Goal: Task Accomplishment & Management: Manage account settings

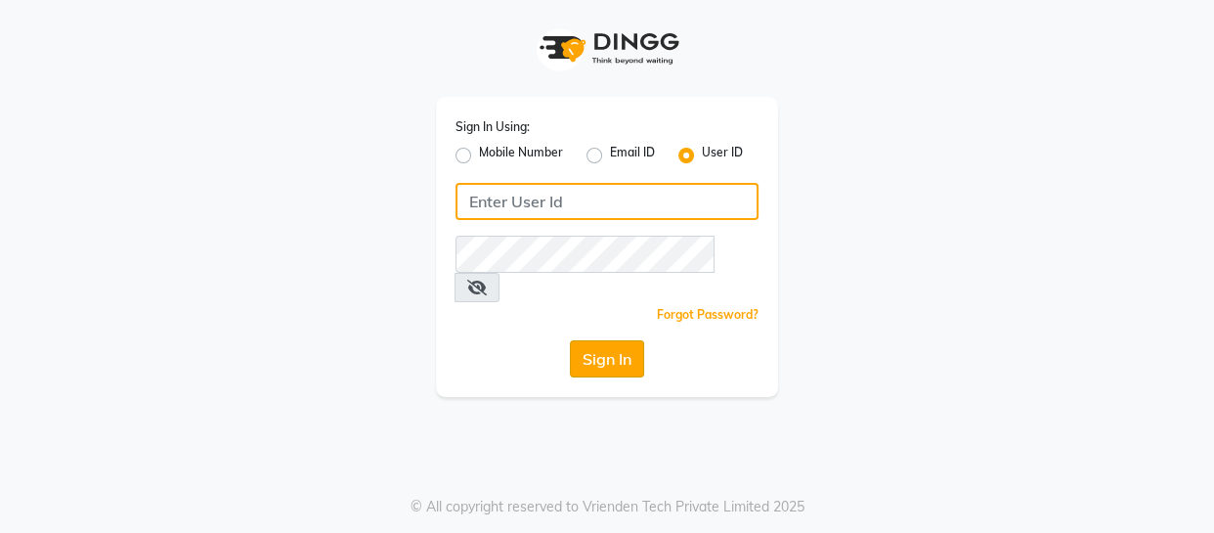
type input "thegelbottle"
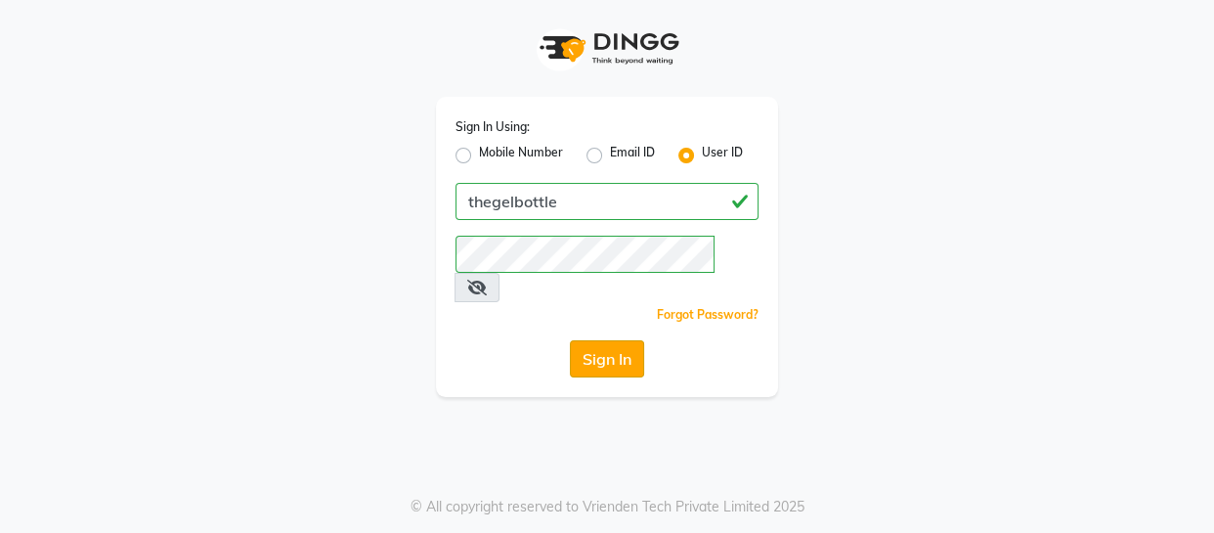
click at [598, 340] on button "Sign In" at bounding box center [607, 358] width 74 height 37
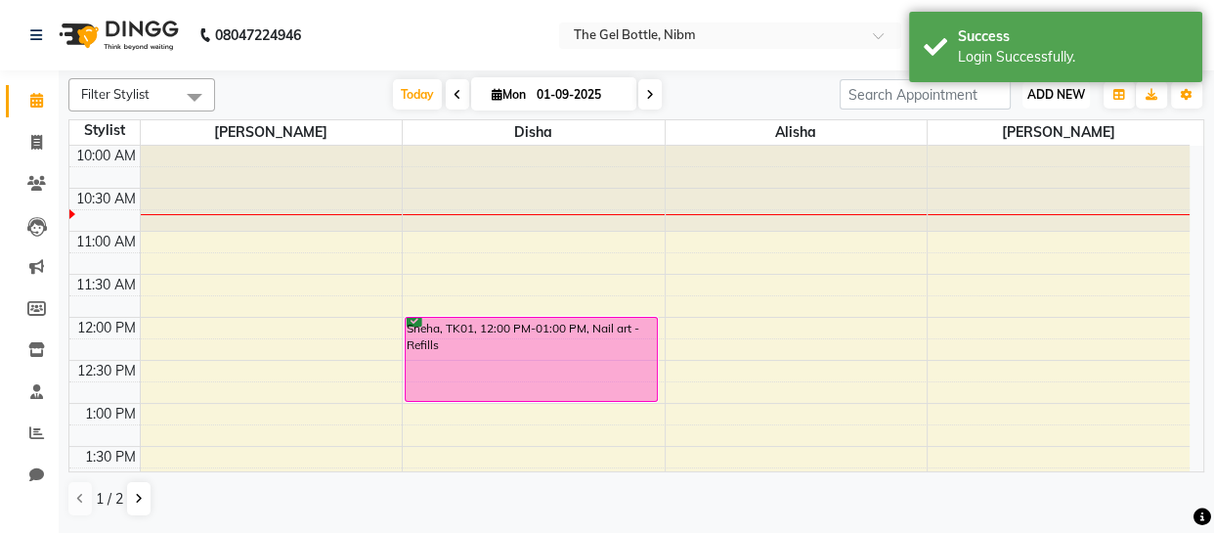
click at [1048, 93] on span "ADD NEW" at bounding box center [1057, 94] width 58 height 15
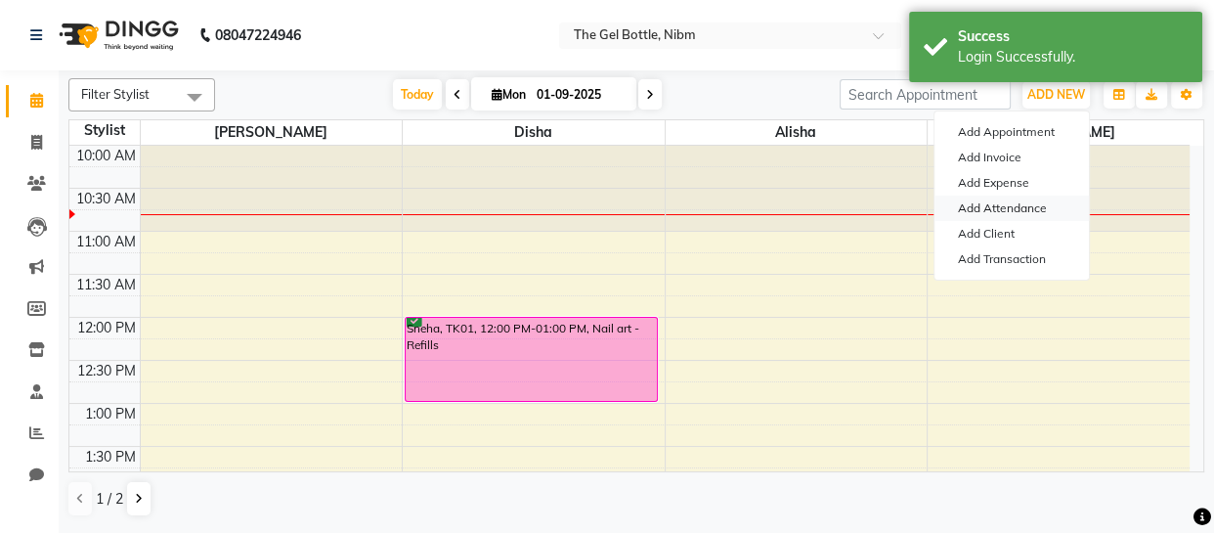
click at [1036, 207] on link "Add Attendance" at bounding box center [1012, 208] width 154 height 25
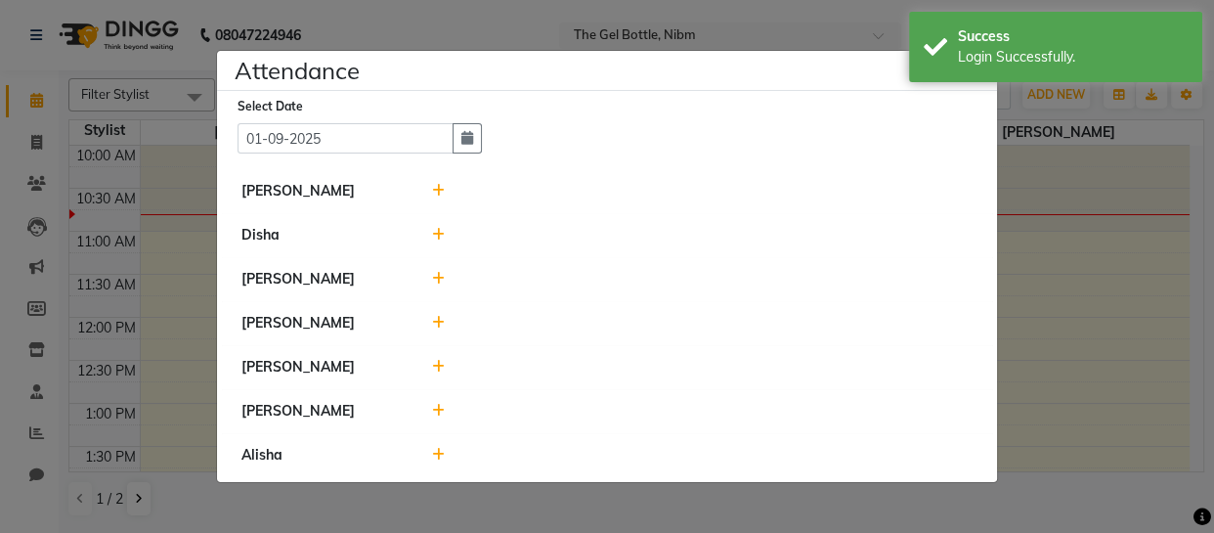
click at [438, 411] on icon at bounding box center [438, 411] width 13 height 14
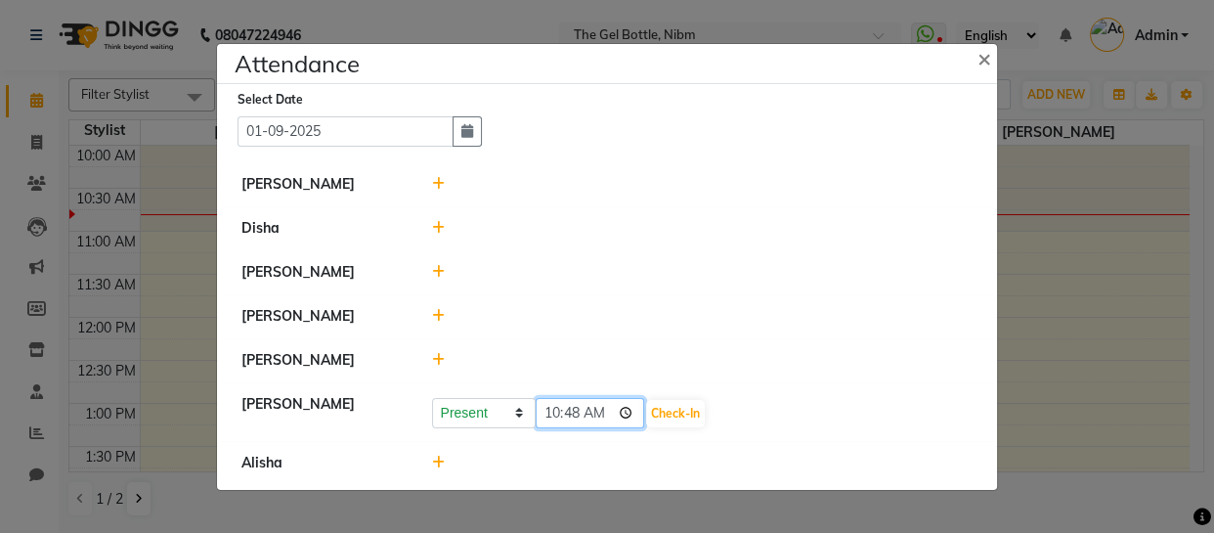
click at [562, 417] on input "10:48" at bounding box center [591, 413] width 110 height 30
type input "10:48"
type input "10:42"
click at [646, 412] on button "Check-In" at bounding box center [675, 413] width 59 height 27
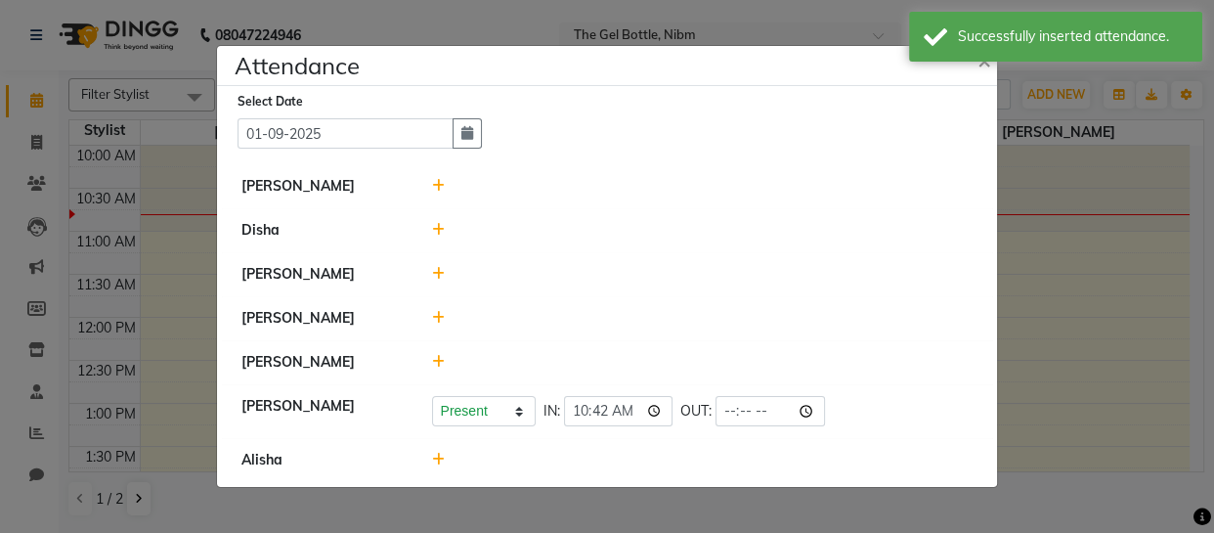
click at [436, 313] on icon at bounding box center [438, 318] width 13 height 14
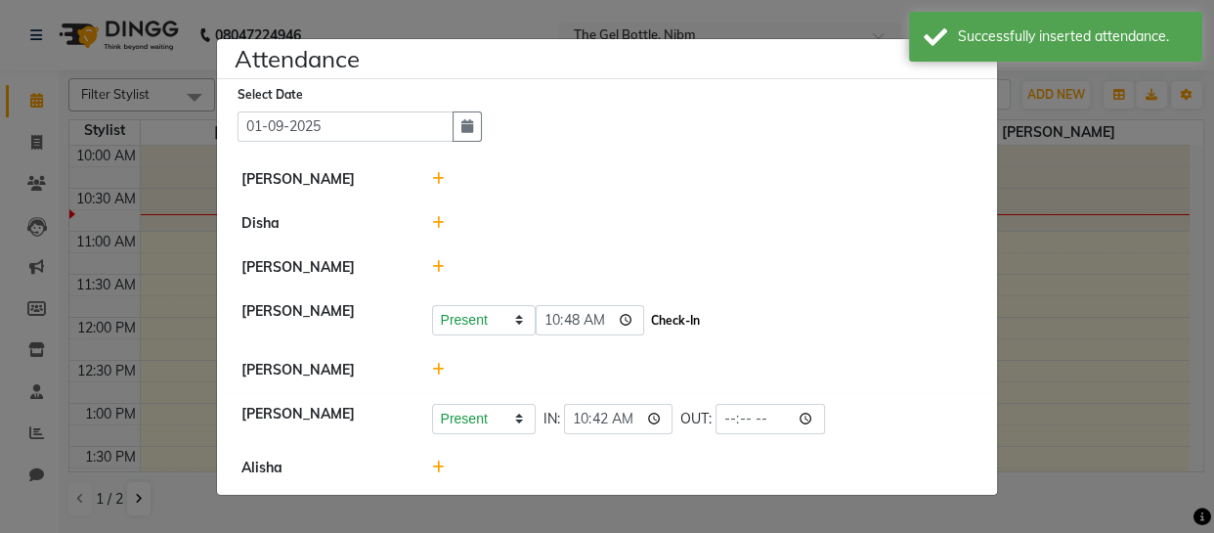
click at [648, 320] on button "Check-In" at bounding box center [675, 320] width 59 height 27
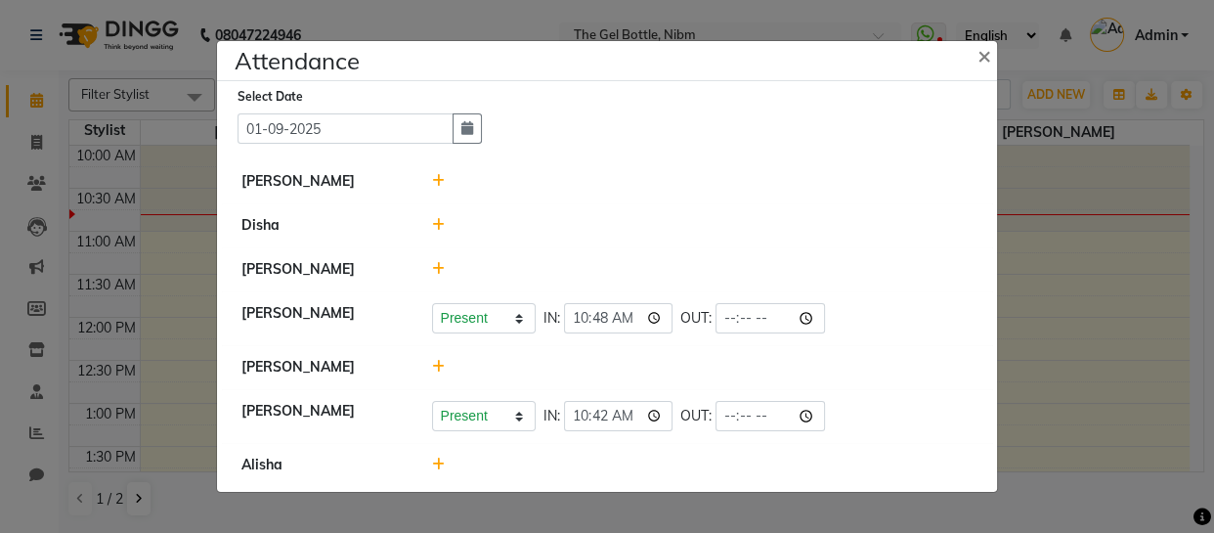
click at [436, 178] on icon at bounding box center [438, 181] width 13 height 14
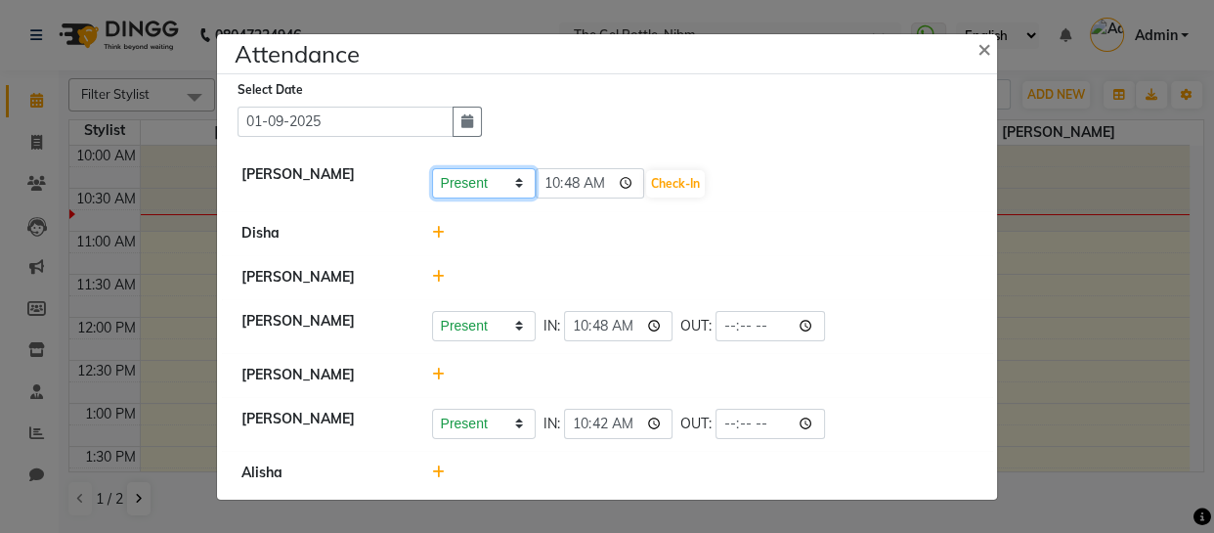
click at [516, 183] on select "Present Absent Late Half Day Weekly Off" at bounding box center [484, 183] width 104 height 30
select select "W"
click at [432, 168] on select "Present Absent Late Half Day Weekly Off" at bounding box center [484, 183] width 104 height 30
click at [557, 181] on button "Save" at bounding box center [557, 183] width 38 height 27
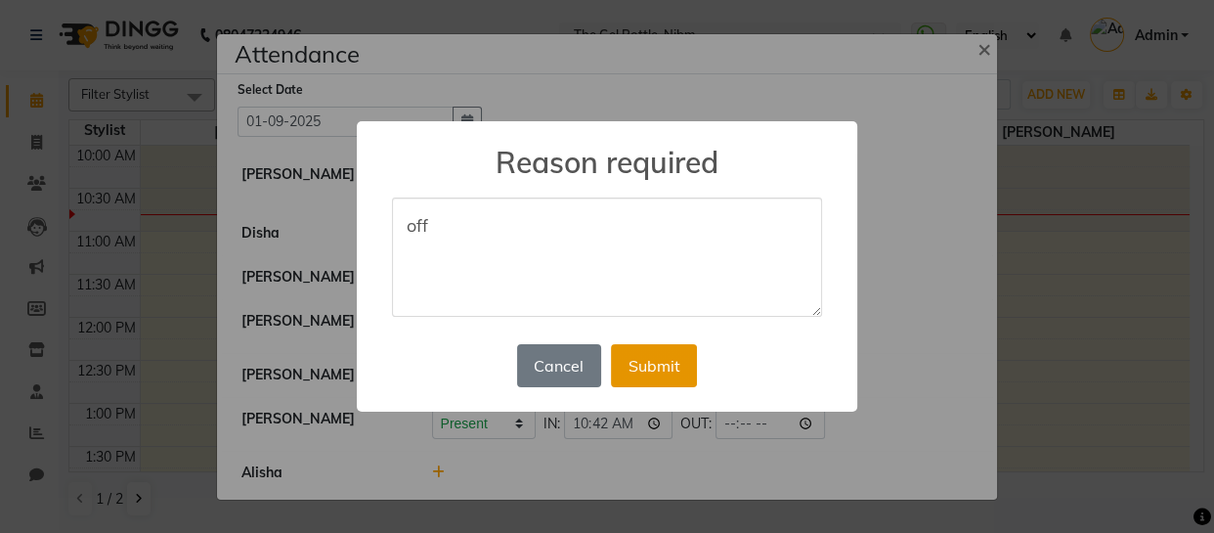
type textarea "off"
click at [654, 363] on button "Submit" at bounding box center [654, 365] width 86 height 43
select select "W"
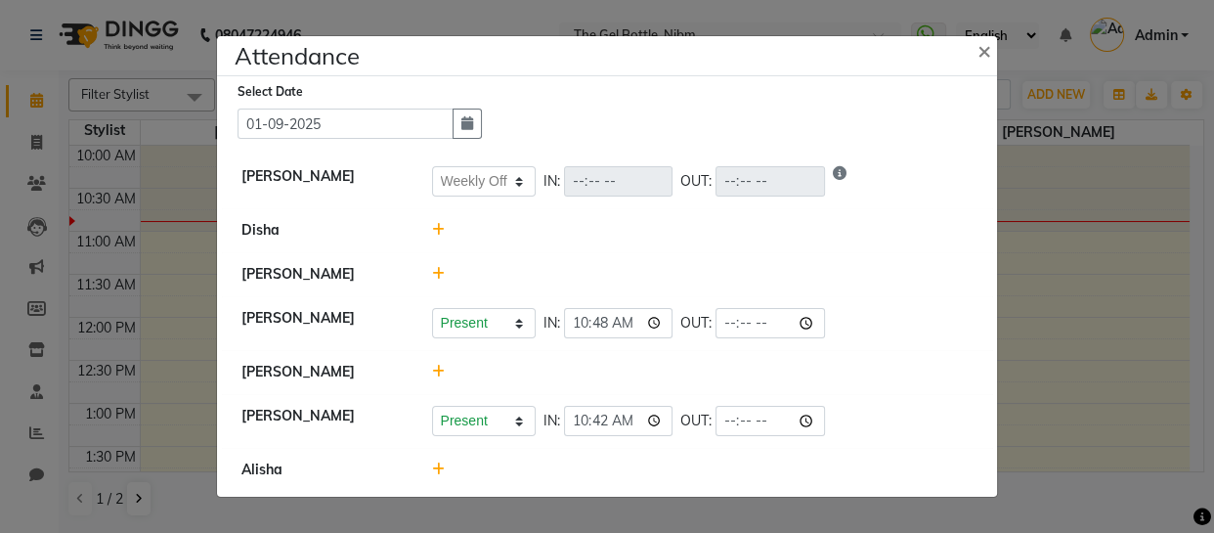
click at [439, 231] on icon at bounding box center [438, 230] width 13 height 14
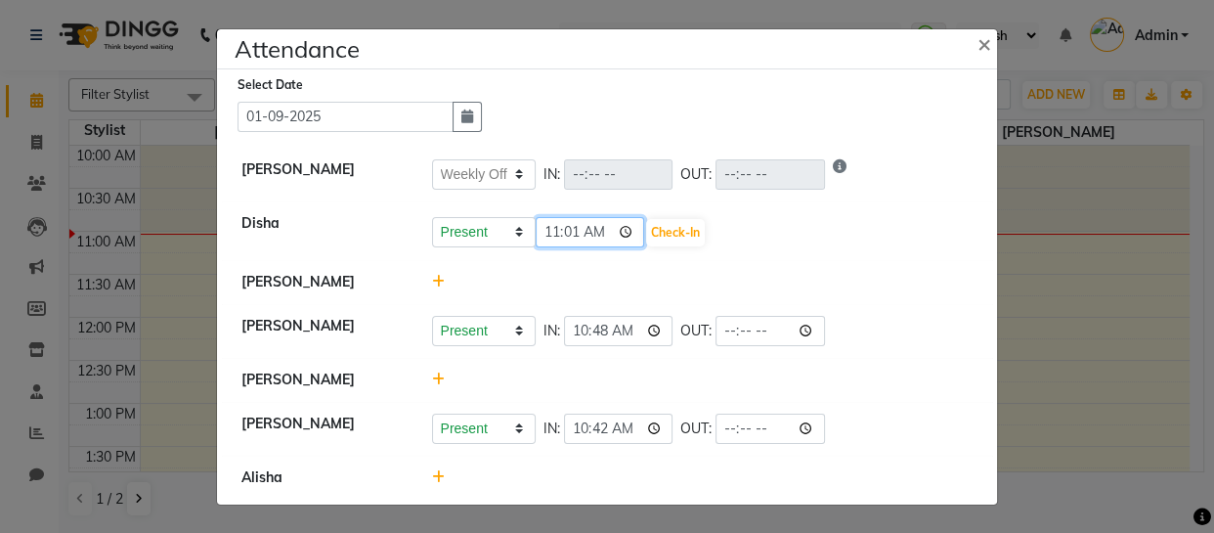
click at [558, 234] on input "11:01" at bounding box center [591, 232] width 110 height 30
type input "10:01"
type input "10:50"
click at [655, 232] on button "Check-In" at bounding box center [675, 232] width 59 height 27
select select "W"
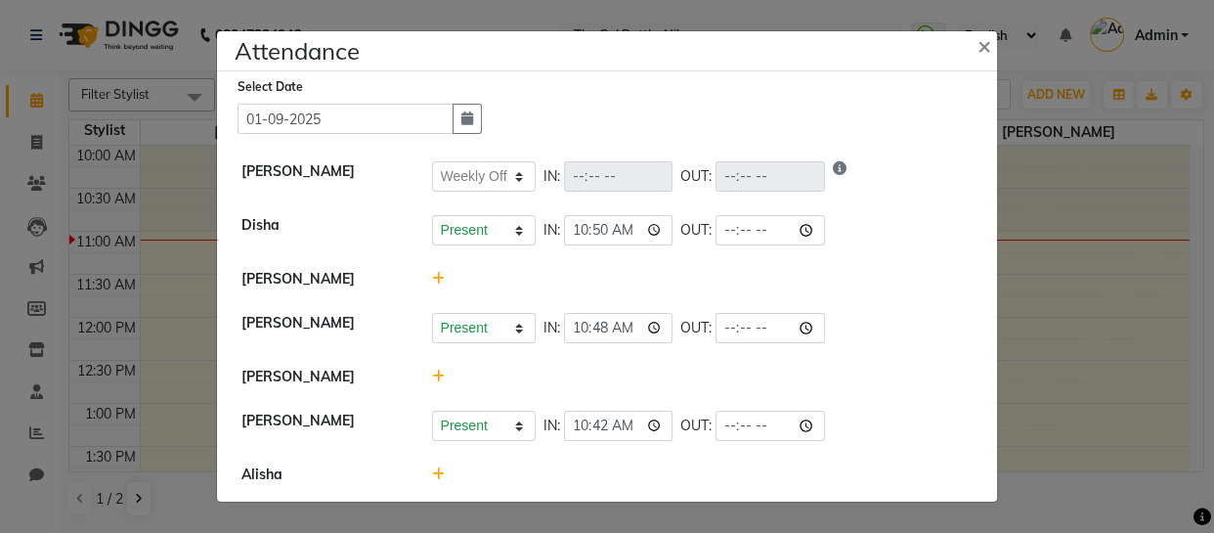
click at [436, 279] on icon at bounding box center [438, 279] width 13 height 14
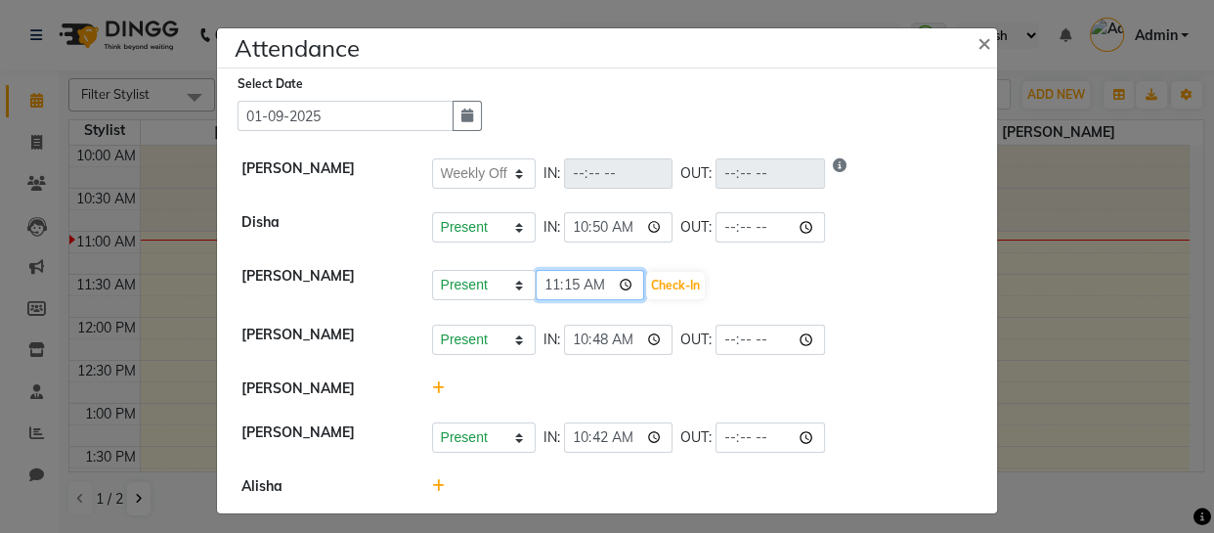
click at [572, 287] on input "11:15" at bounding box center [591, 285] width 110 height 30
type input "11:10"
click at [646, 283] on button "Check-In" at bounding box center [675, 285] width 59 height 27
select select "W"
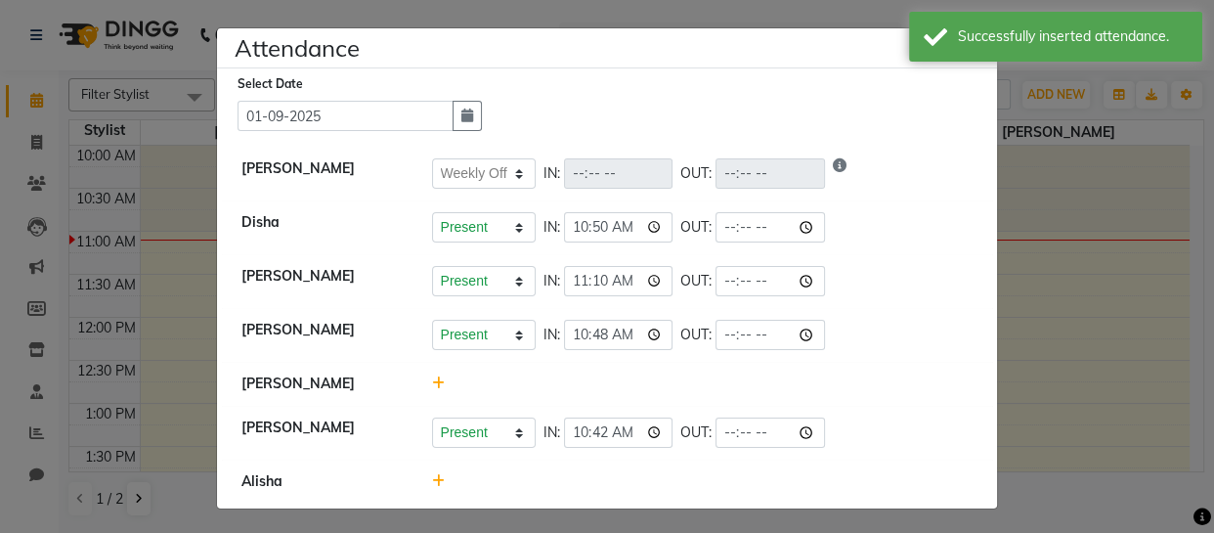
click at [432, 380] on icon at bounding box center [438, 383] width 13 height 14
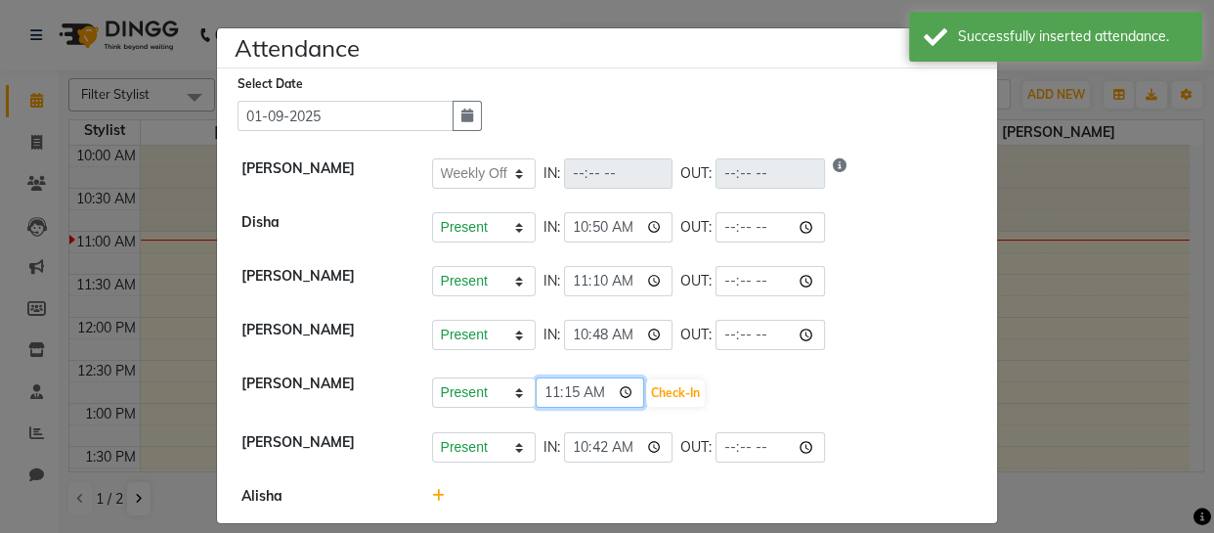
click at [573, 392] on input "11:15" at bounding box center [591, 392] width 110 height 30
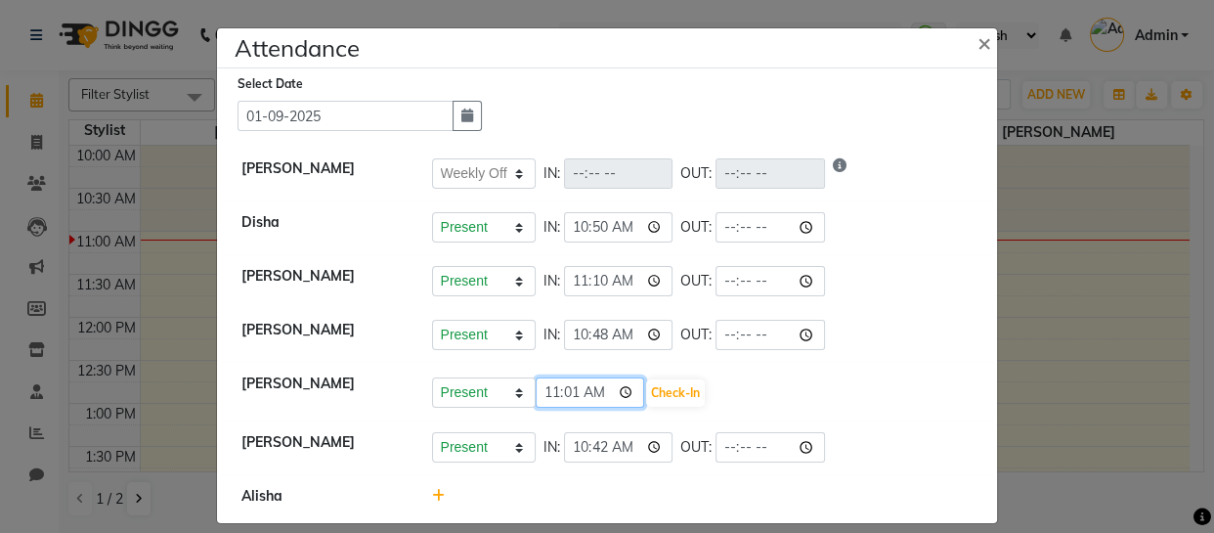
type input "11:10"
click at [552, 385] on input "time" at bounding box center [591, 392] width 110 height 30
type input "11:10"
click at [646, 389] on button "Check-In" at bounding box center [675, 392] width 59 height 27
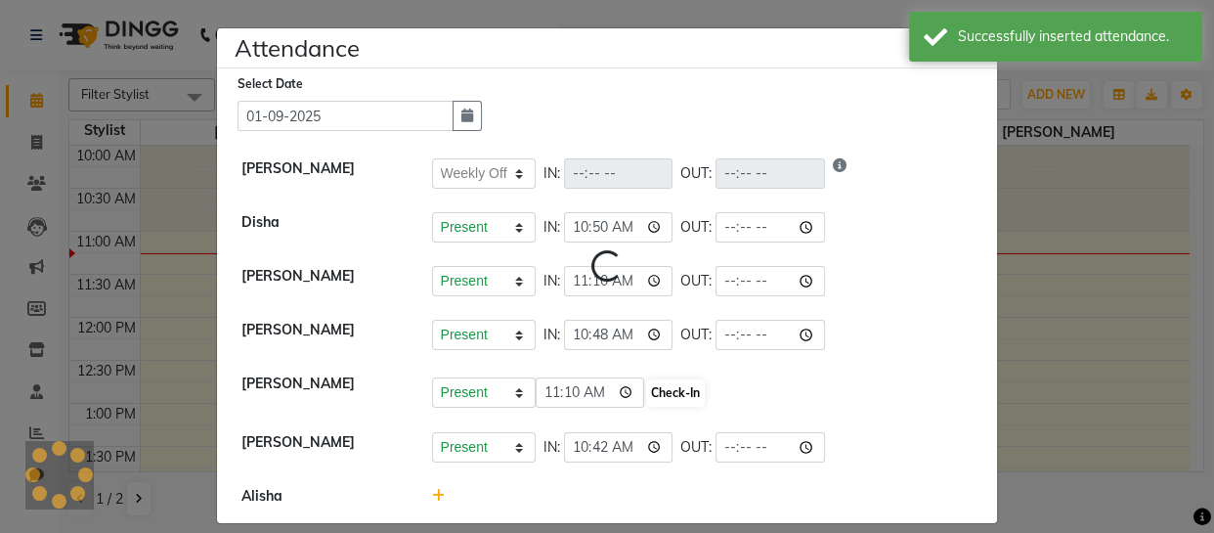
select select "W"
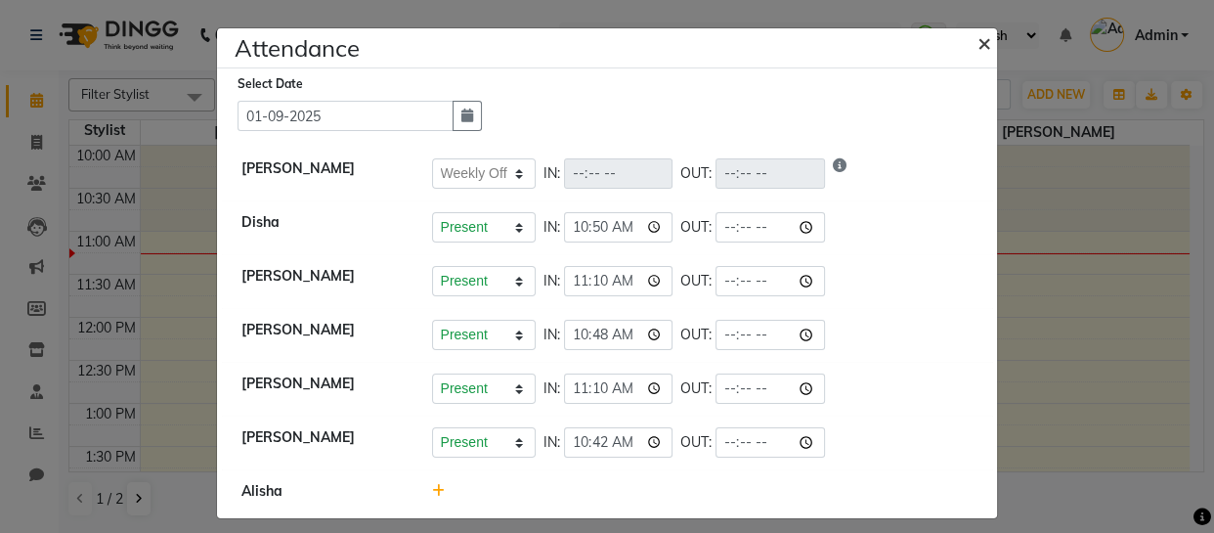
click at [978, 44] on span "×" at bounding box center [985, 41] width 14 height 29
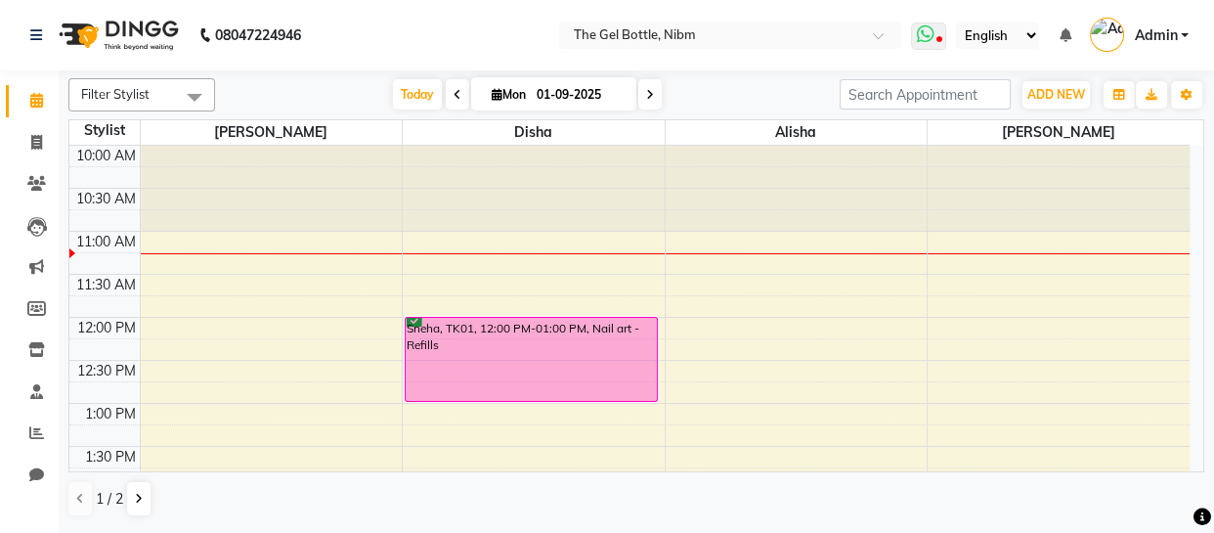
click at [942, 37] on icon at bounding box center [940, 41] width 6 height 10
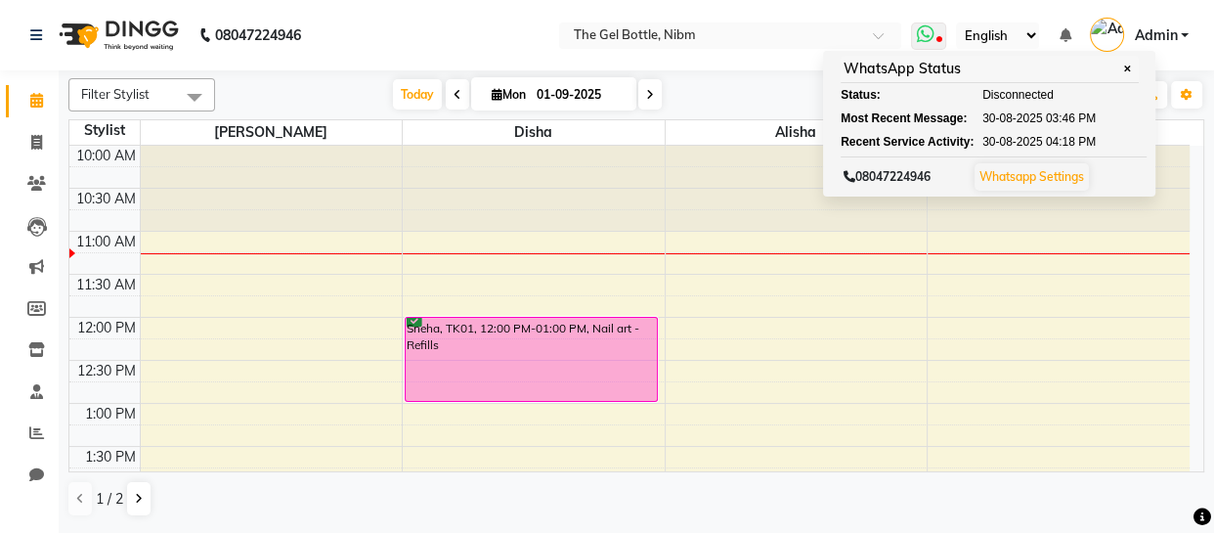
click at [1015, 172] on link "Whatsapp Settings" at bounding box center [1032, 176] width 105 height 15
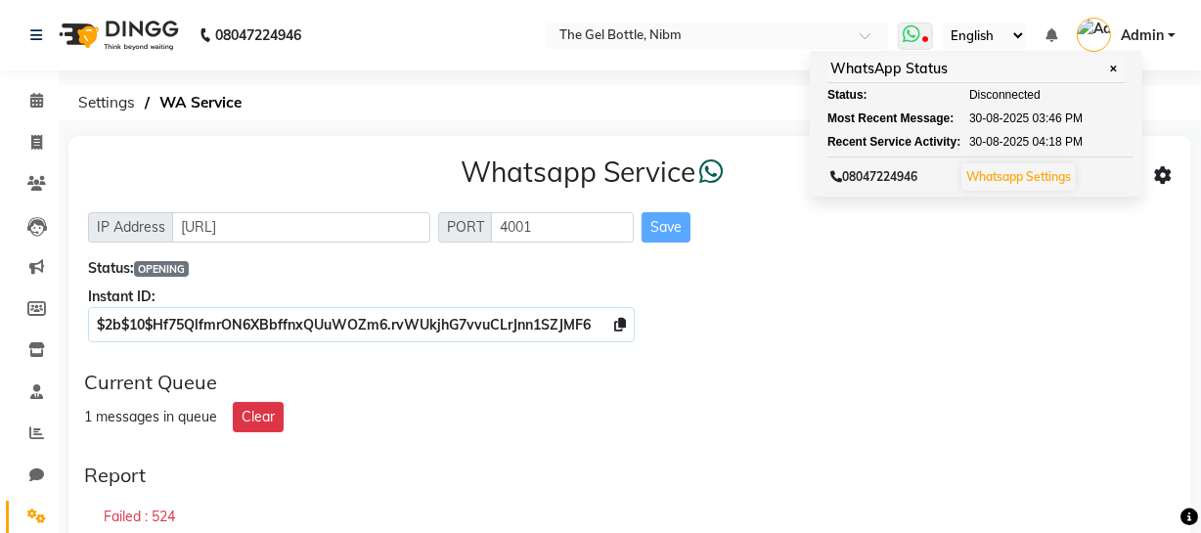
click at [928, 36] on icon at bounding box center [926, 41] width 6 height 10
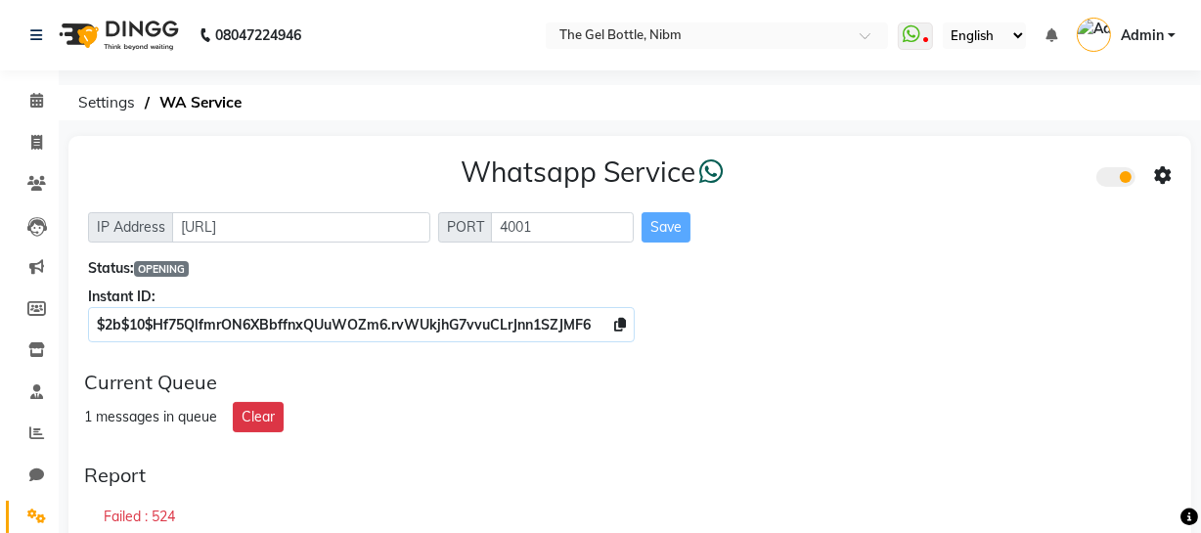
click at [1126, 181] on span at bounding box center [1115, 177] width 39 height 20
click at [1111, 180] on input "checkbox" at bounding box center [1111, 180] width 0 height 0
click at [1107, 176] on span at bounding box center [1115, 177] width 39 height 20
click at [1111, 180] on input "checkbox" at bounding box center [1111, 180] width 0 height 0
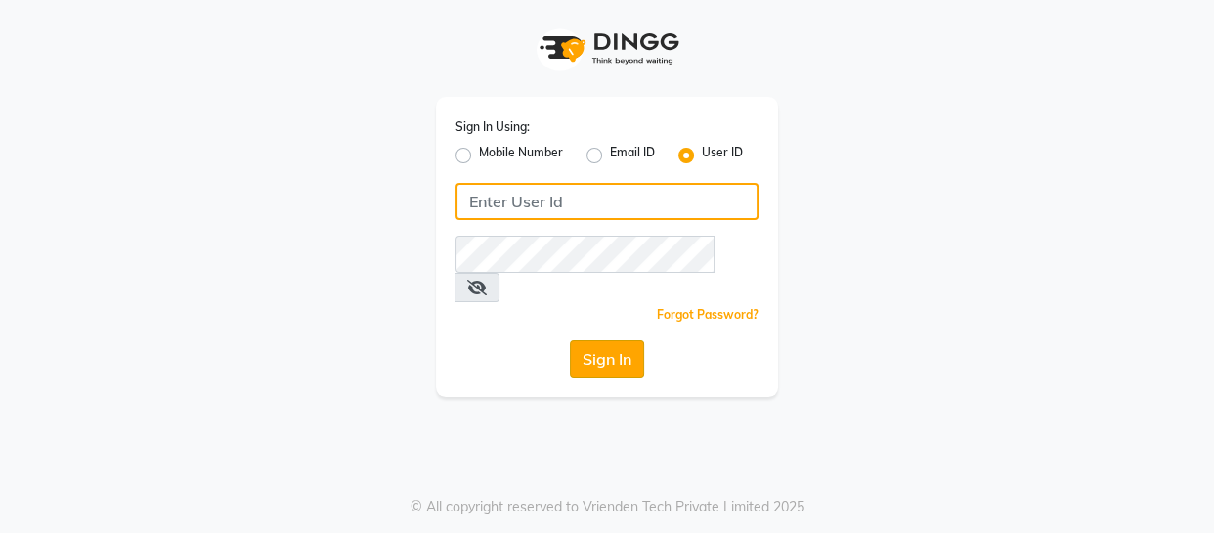
type input "thegelbottle"
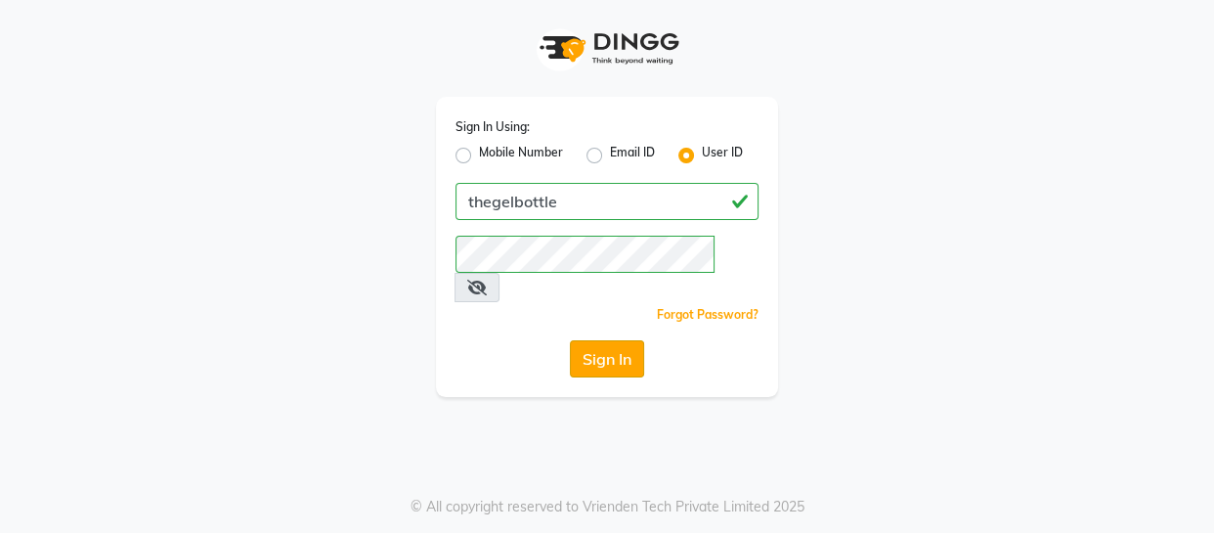
click at [612, 340] on button "Sign In" at bounding box center [607, 358] width 74 height 37
